Goal: Information Seeking & Learning: Learn about a topic

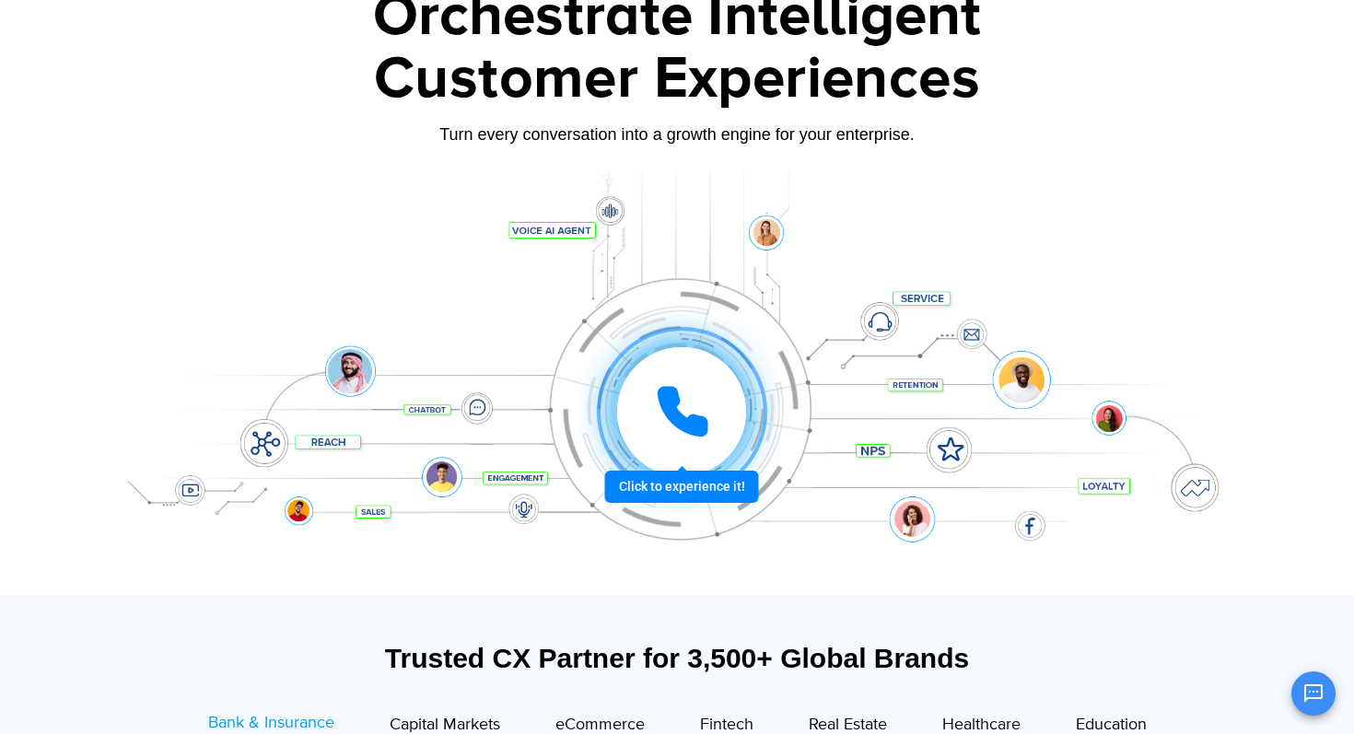
scroll to position [139, 0]
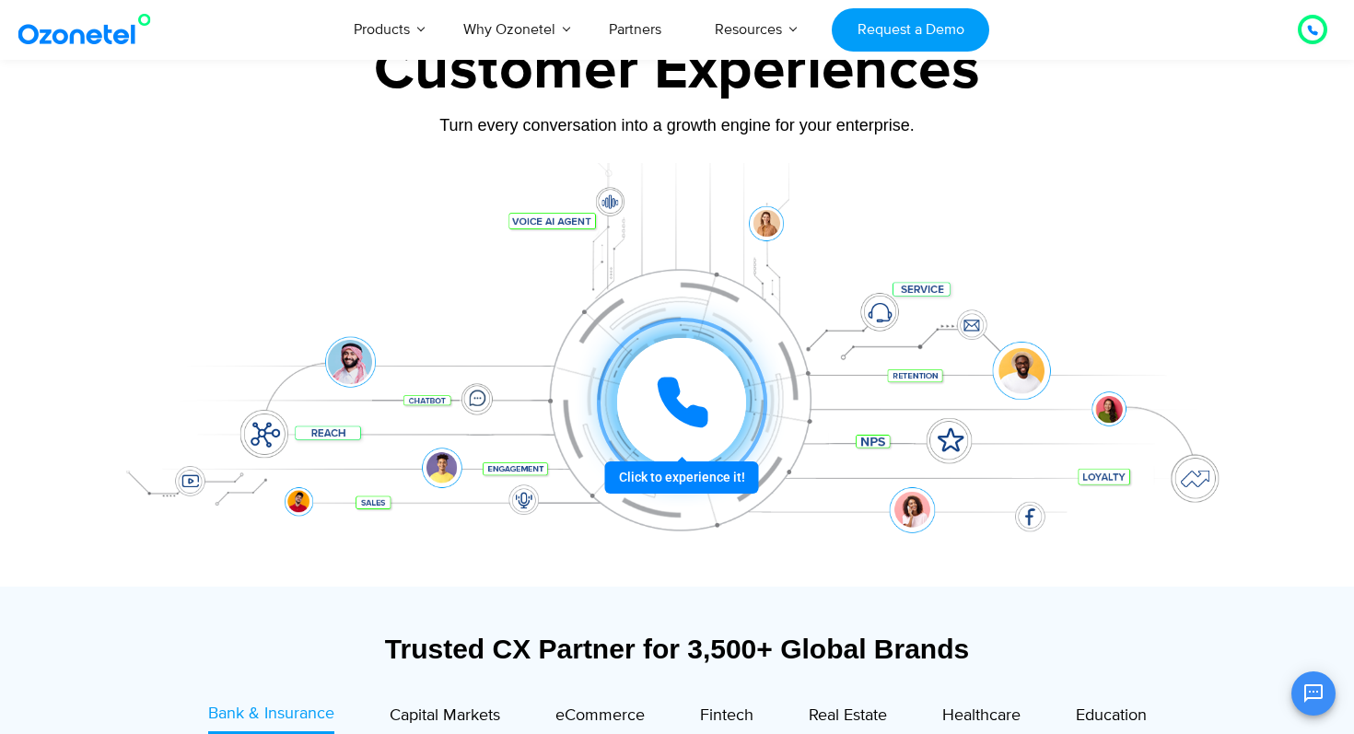
click at [671, 436] on div at bounding box center [681, 402] width 129 height 129
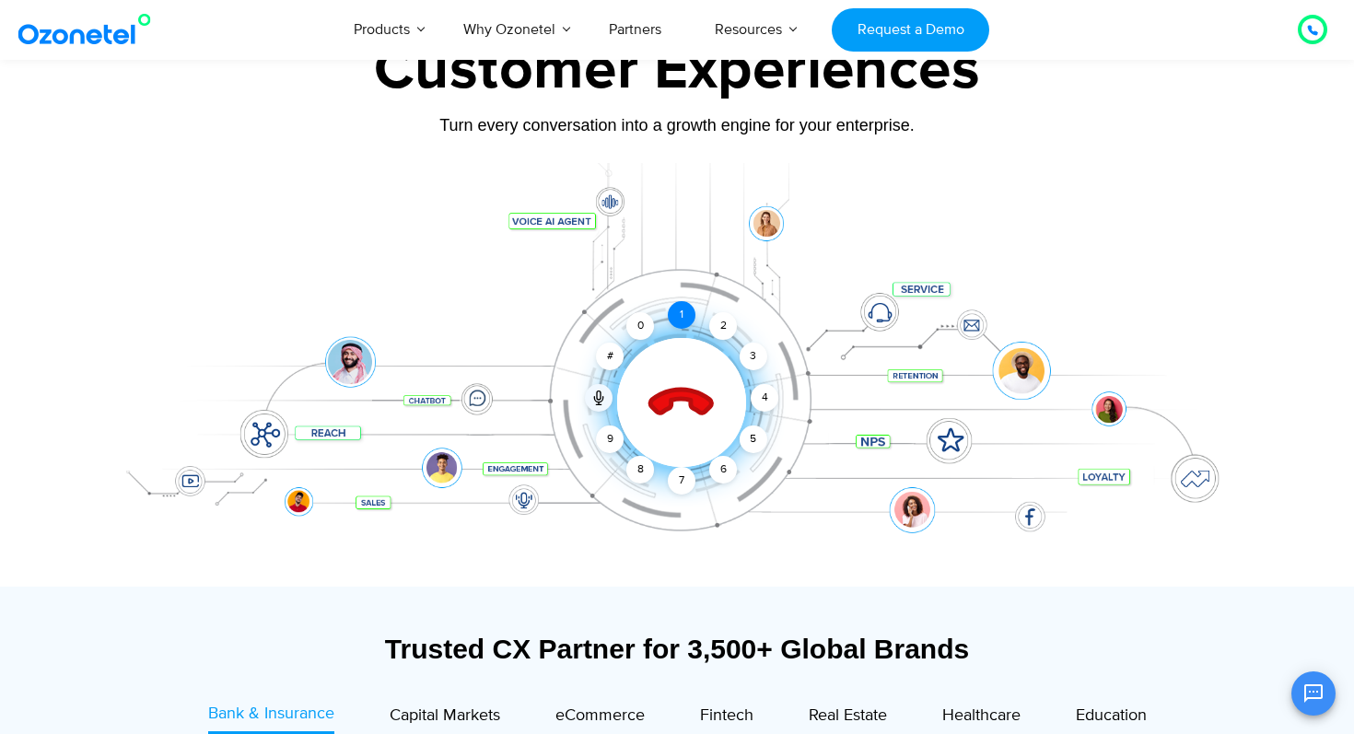
click at [683, 327] on div "1" at bounding box center [682, 315] width 28 height 28
click at [686, 406] on icon at bounding box center [682, 403] width 78 height 78
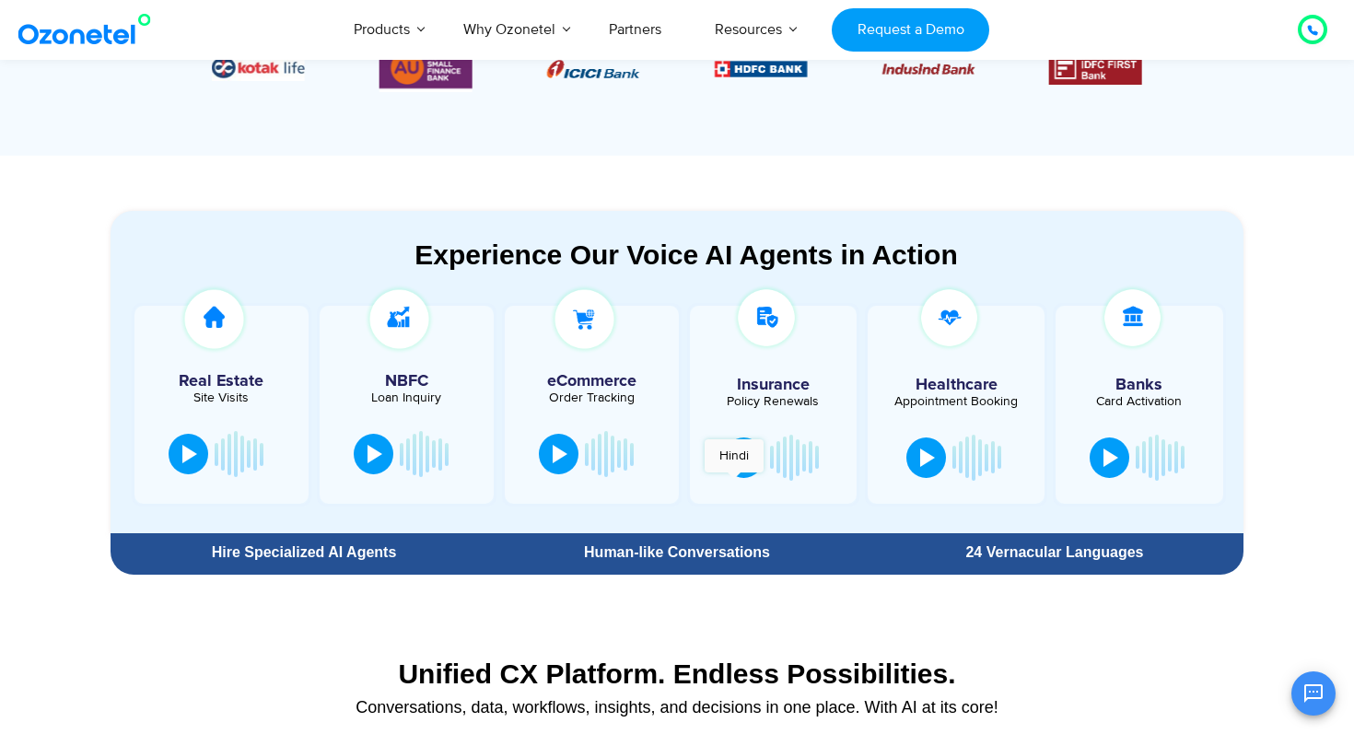
scroll to position [877, 0]
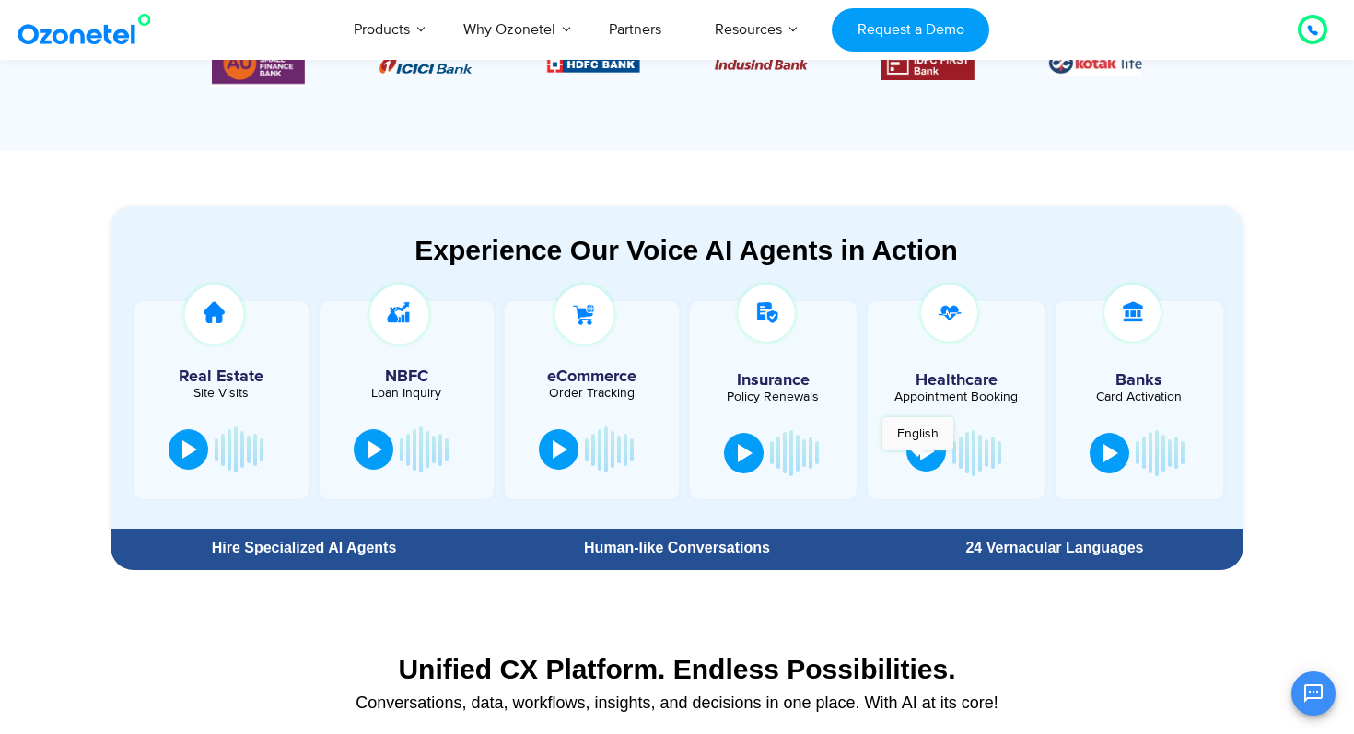
click at [918, 460] on button at bounding box center [927, 451] width 40 height 41
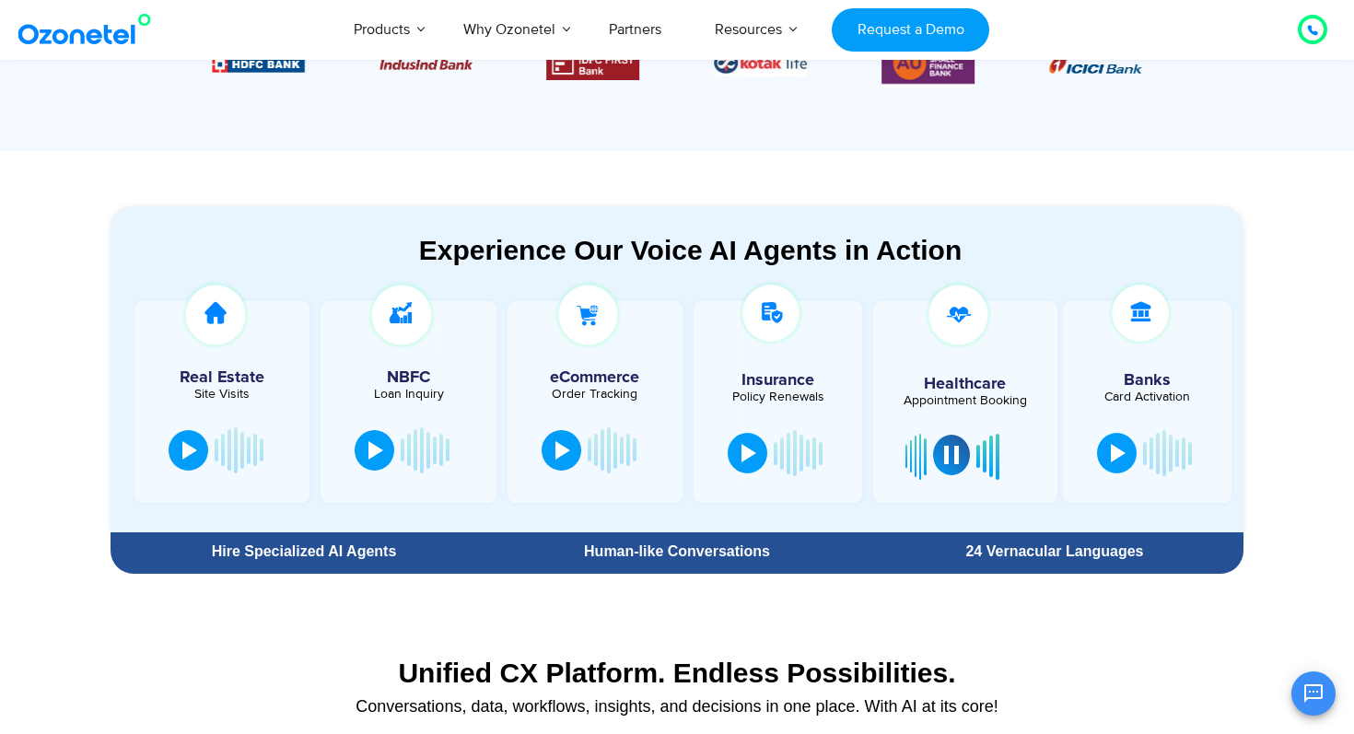
click at [947, 455] on div at bounding box center [951, 455] width 15 height 18
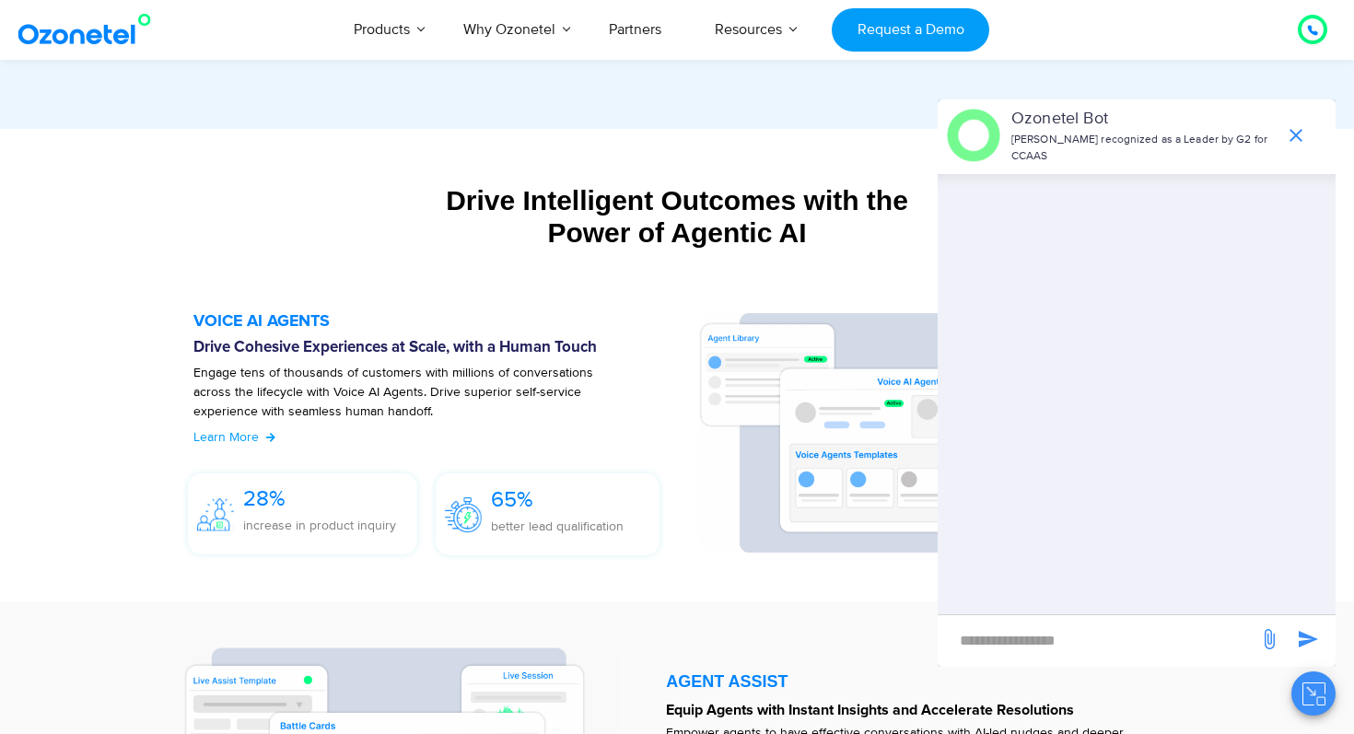
scroll to position [1890, 0]
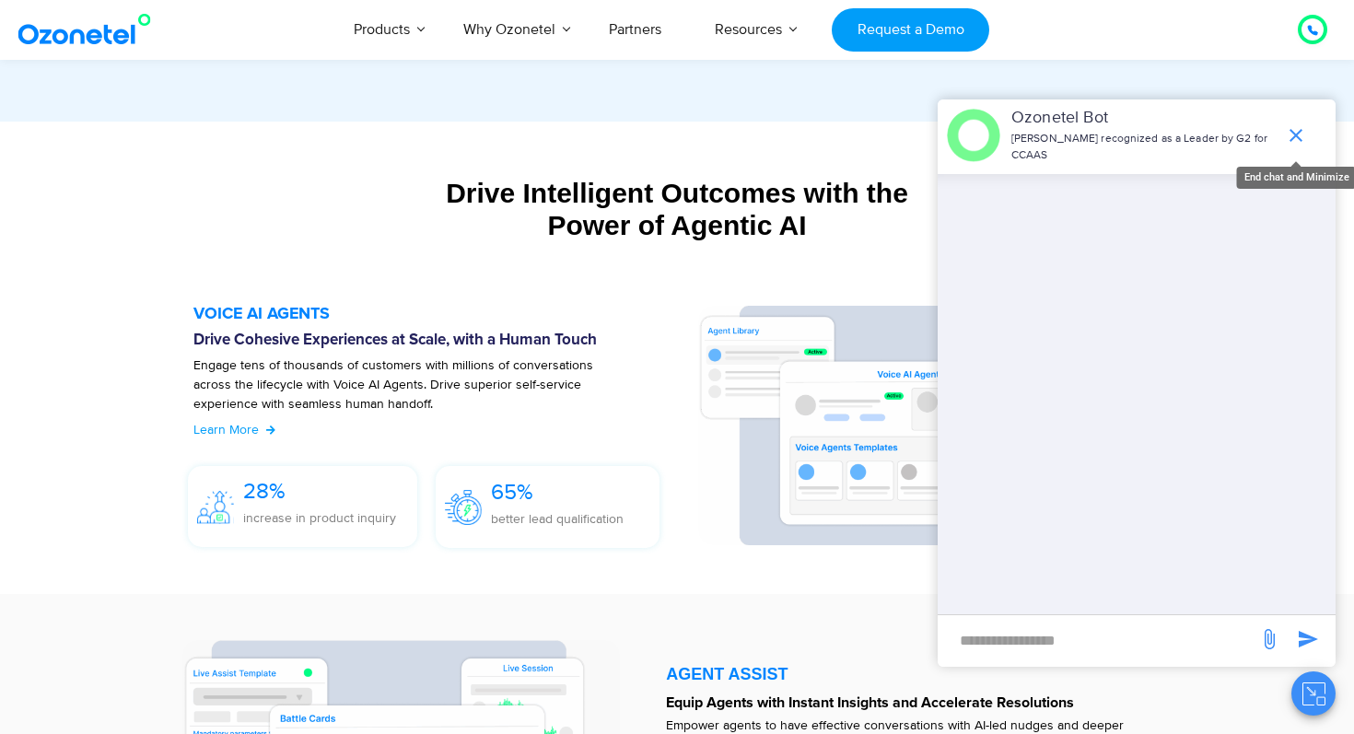
click at [1289, 137] on icon "end chat or minimize" at bounding box center [1296, 135] width 22 height 22
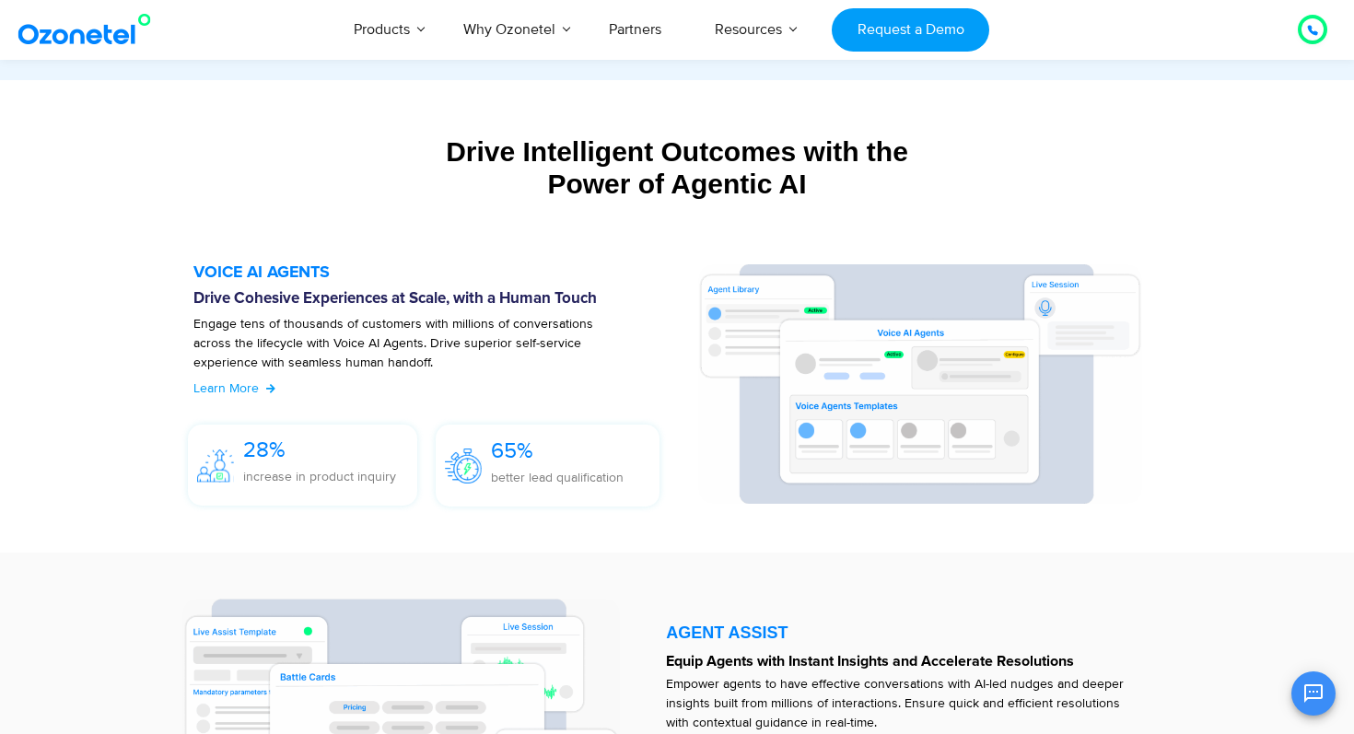
scroll to position [1926, 0]
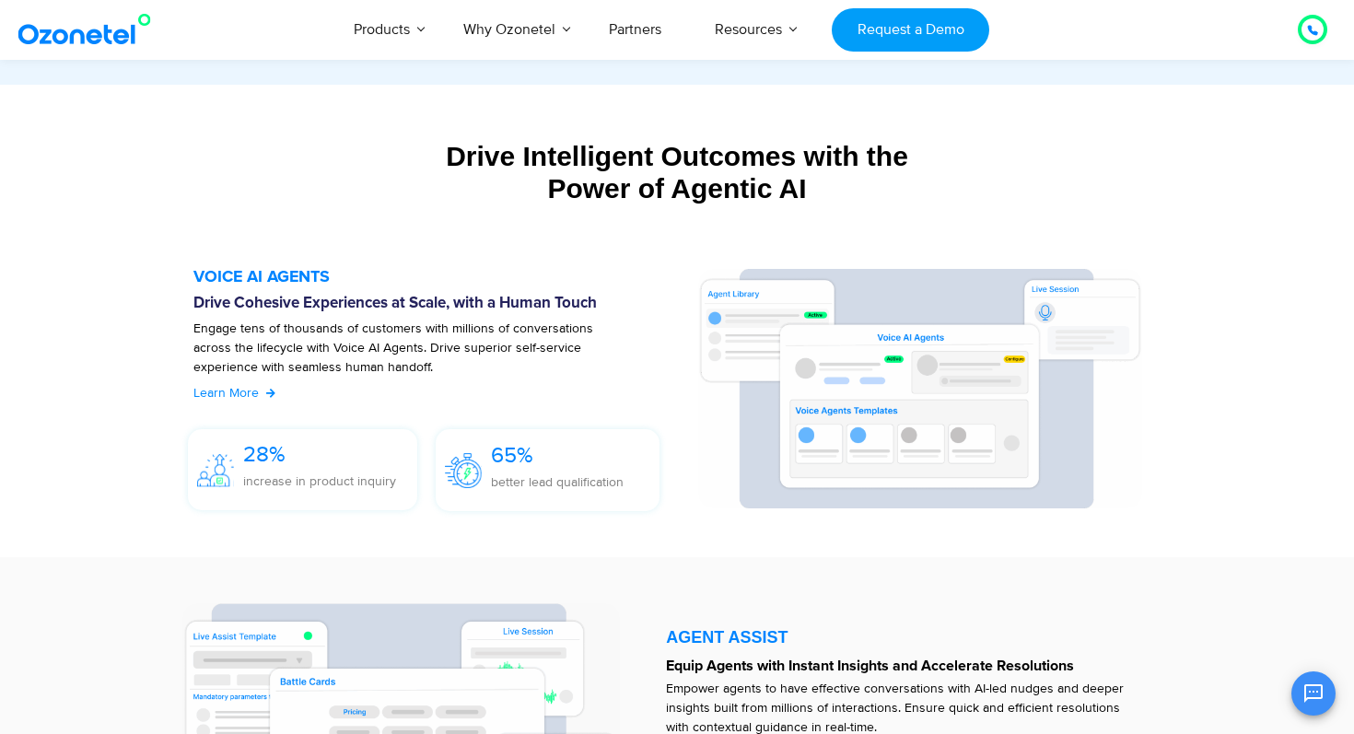
click at [249, 392] on span "Learn More" at bounding box center [225, 393] width 65 height 16
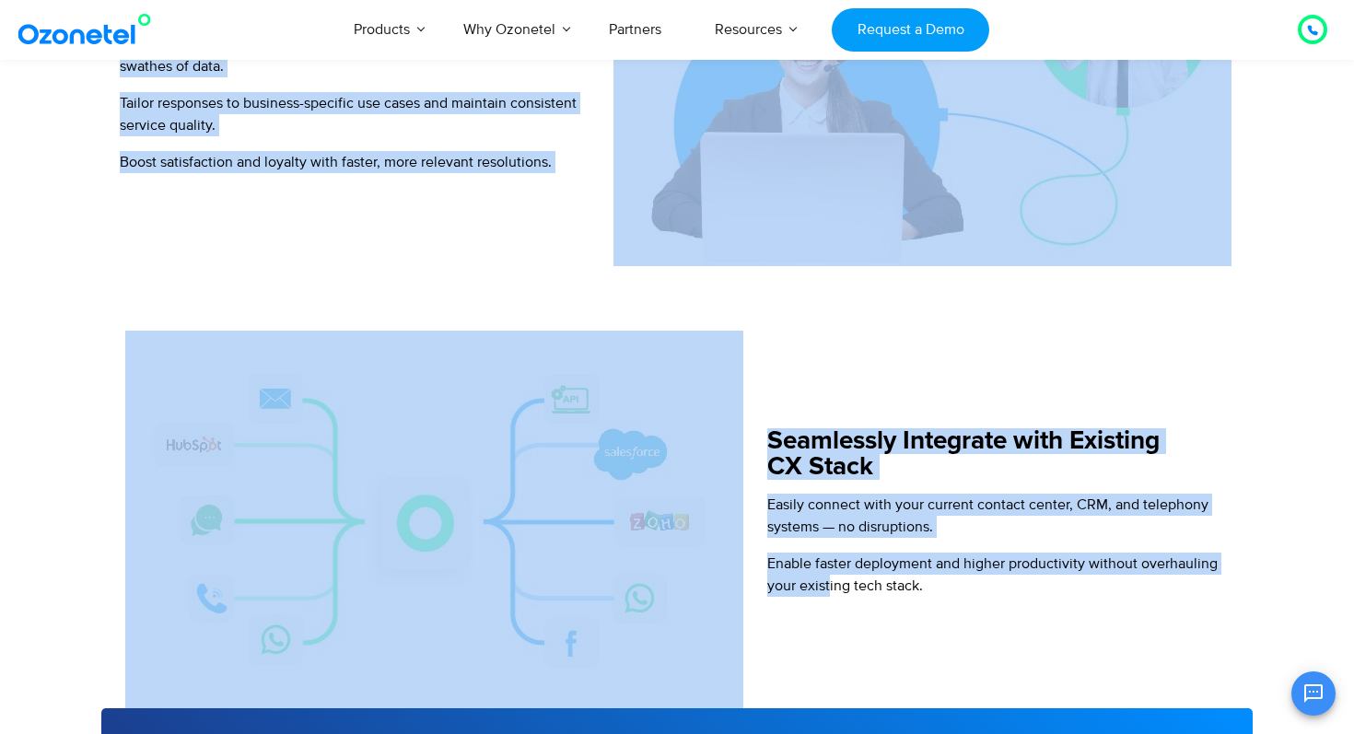
scroll to position [1887, 0]
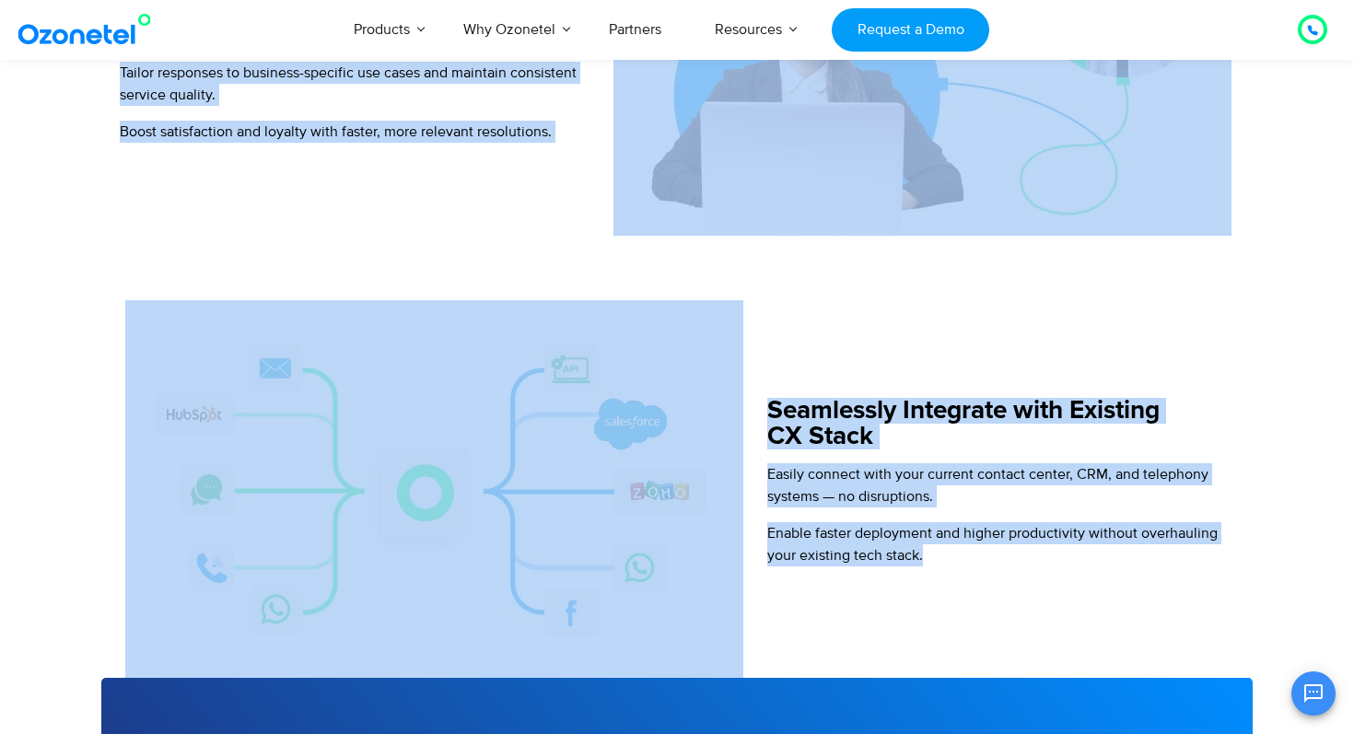
drag, startPoint x: 425, startPoint y: 204, endPoint x: 929, endPoint y: 567, distance: 621.1
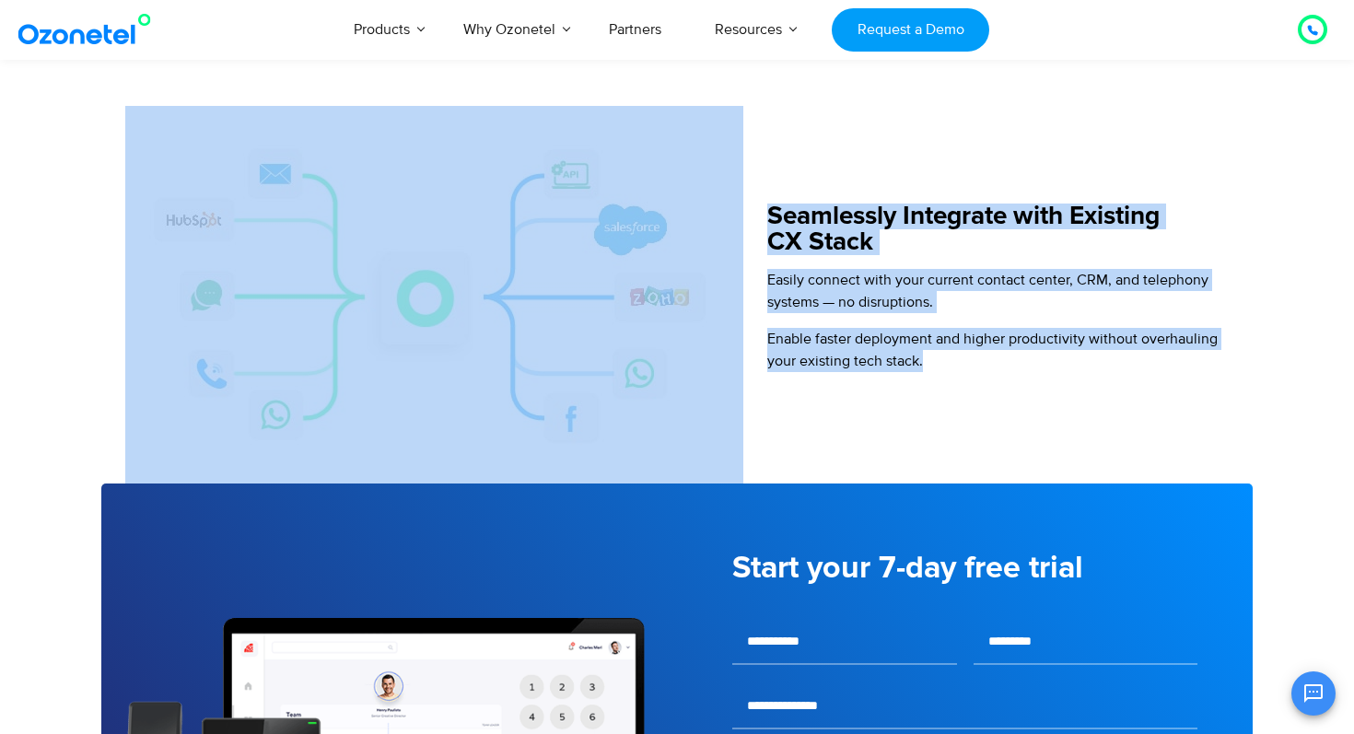
scroll to position [2080, 0]
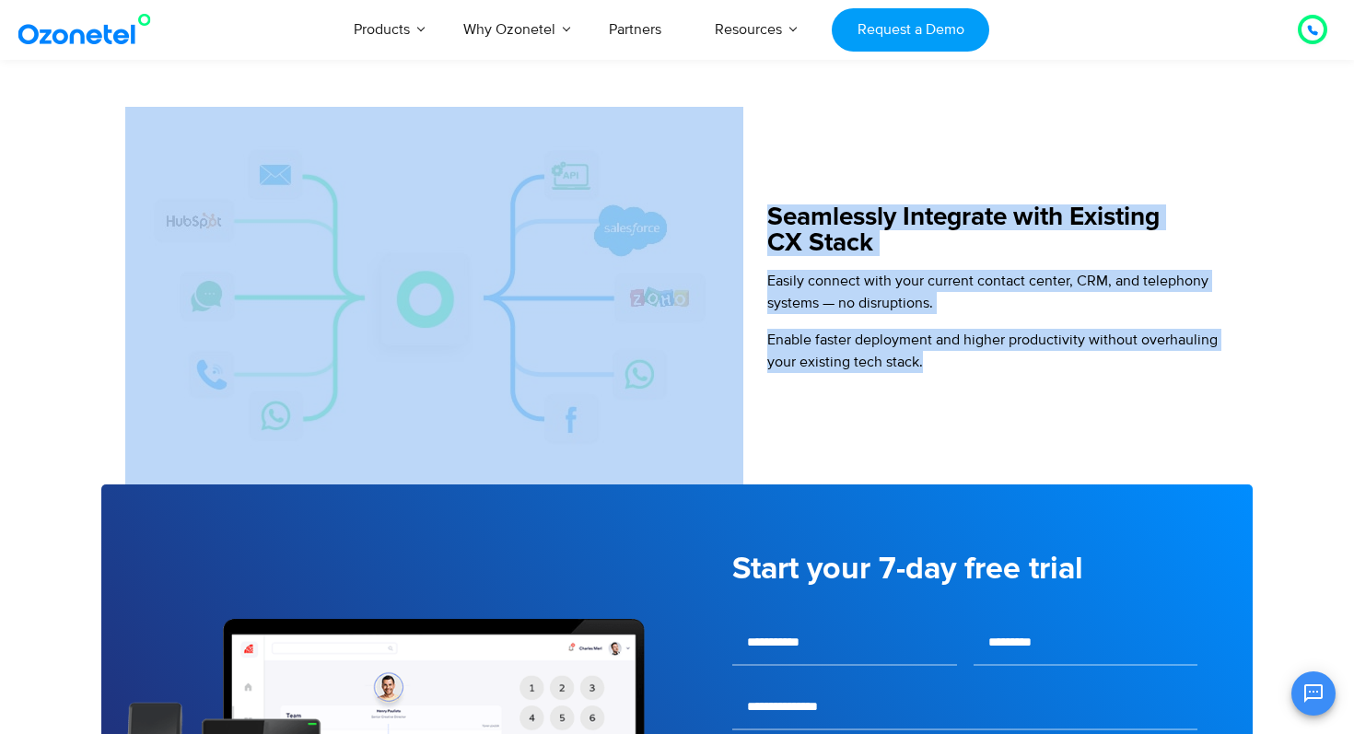
copy div "Power Intelligent Automation at Scale with Voice AI Agents Handle Customer Inte…"
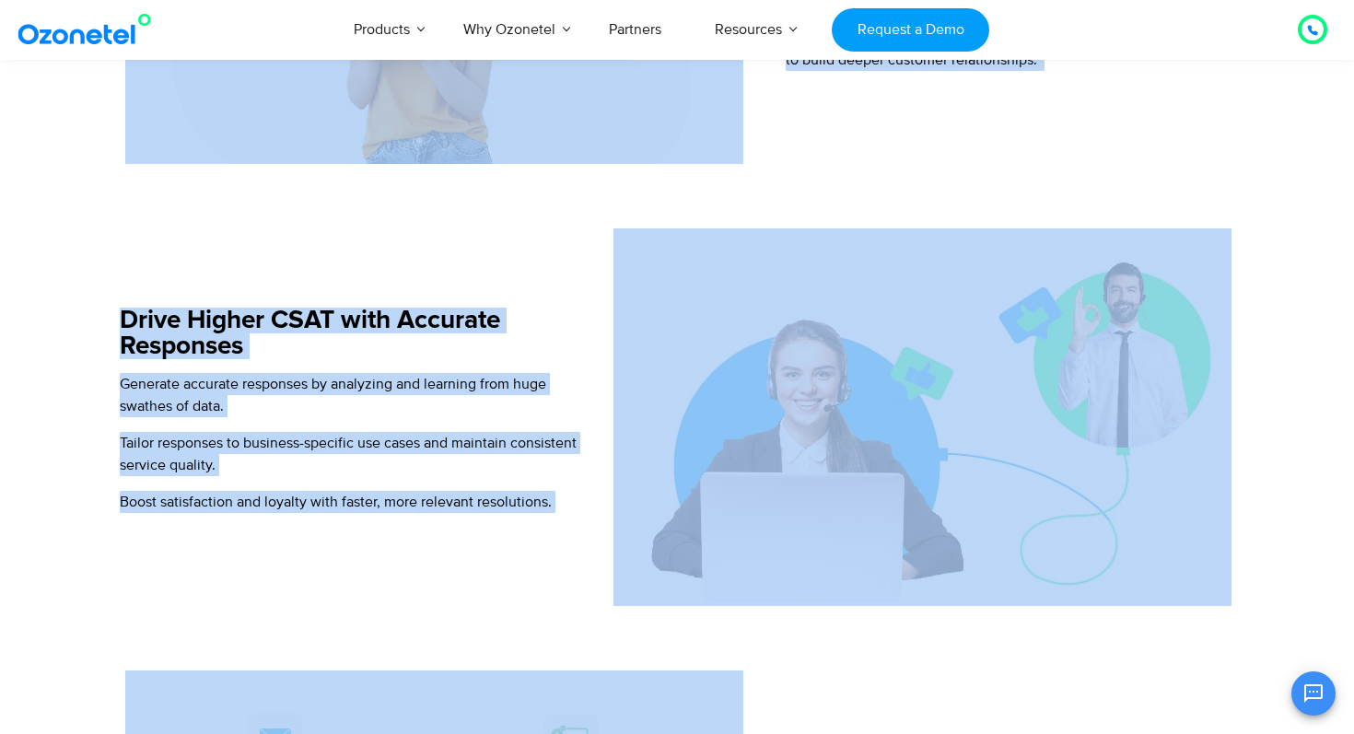
scroll to position [1514, 0]
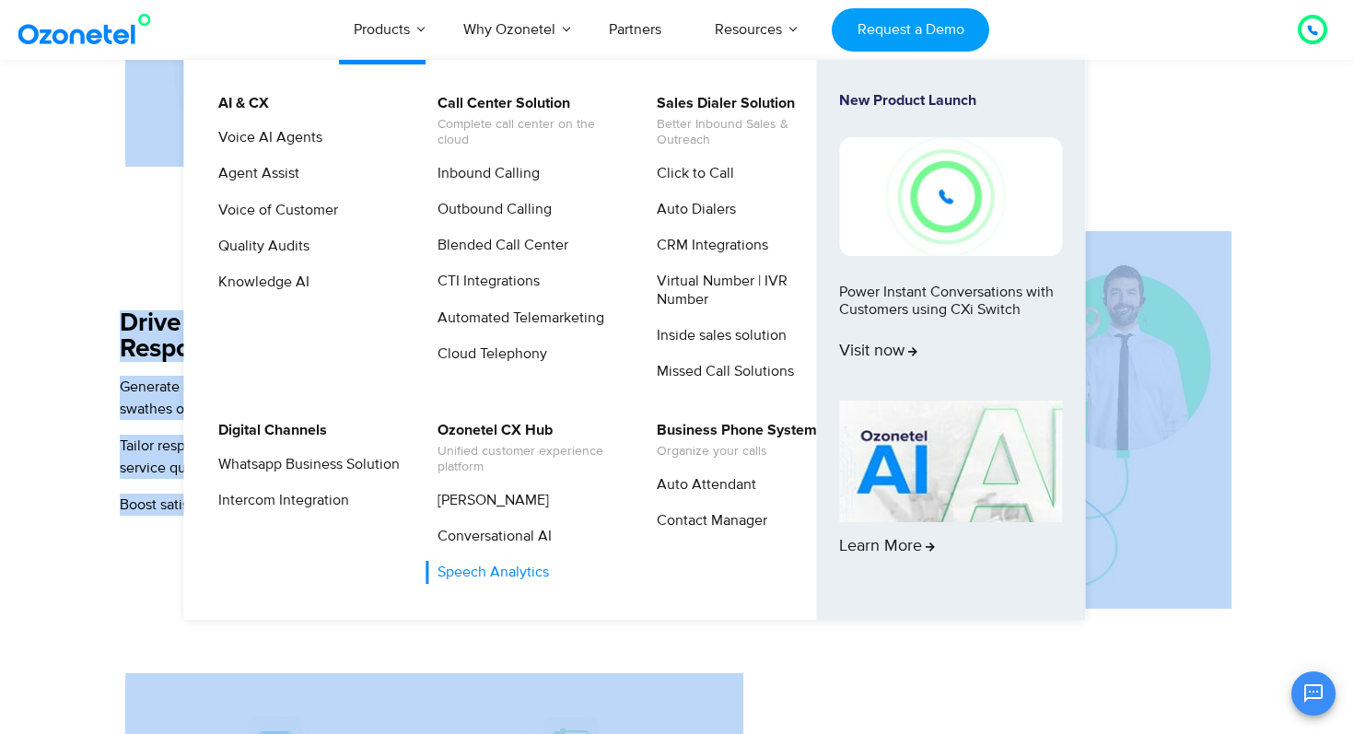
click at [499, 568] on link "Speech Analytics" at bounding box center [489, 572] width 126 height 23
